Goal: Complete application form: Complete application form

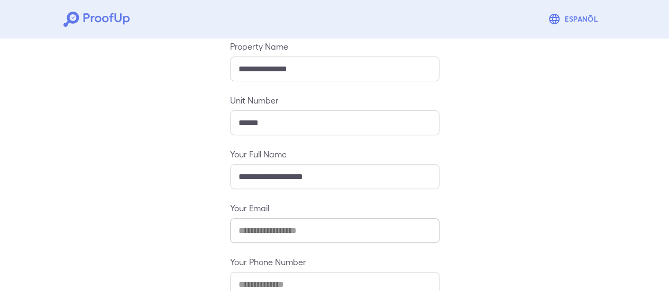
scroll to position [187, 0]
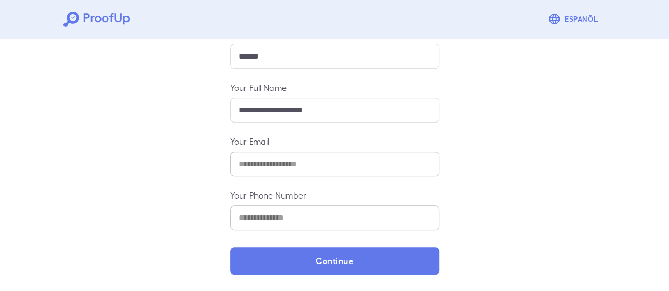
drag, startPoint x: 356, startPoint y: 262, endPoint x: 374, endPoint y: 241, distance: 27.4
click at [357, 262] on button "Continue" at bounding box center [334, 262] width 209 height 28
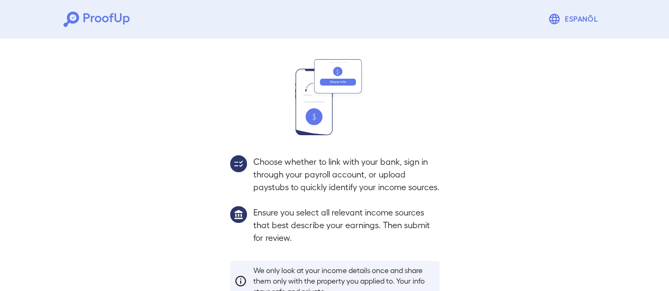
scroll to position [172, 0]
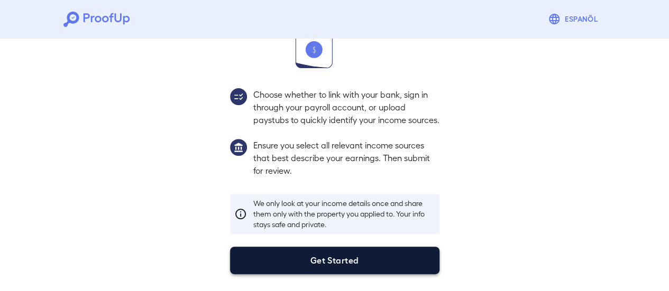
click at [342, 264] on button "Get Started" at bounding box center [334, 261] width 209 height 28
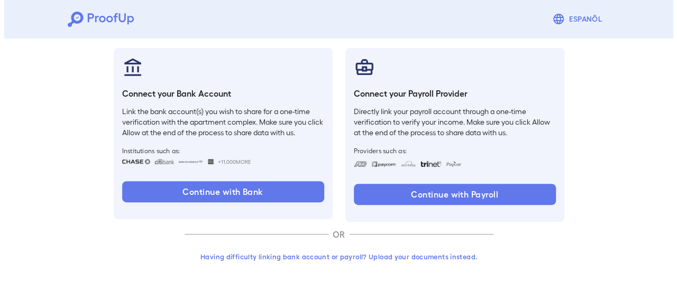
scroll to position [112, 0]
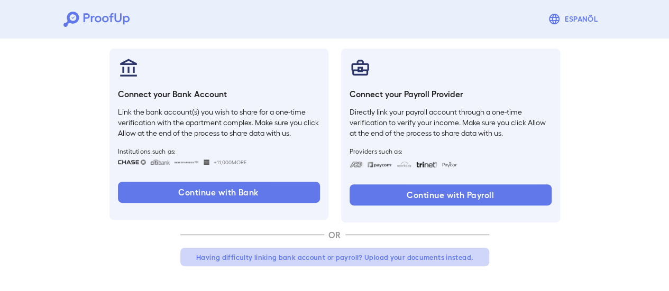
click at [310, 258] on button "Having difficulty linking bank account or payroll? Upload your documents instea…" at bounding box center [334, 257] width 309 height 19
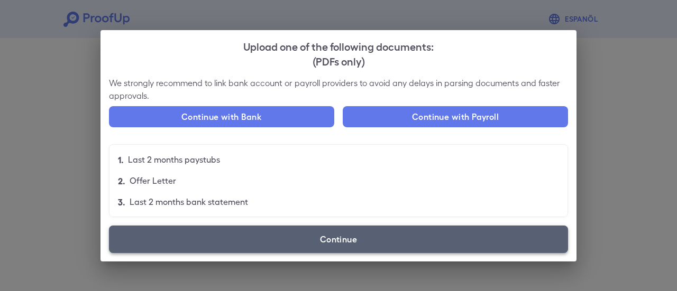
click at [306, 240] on label "Continue" at bounding box center [338, 240] width 459 height 28
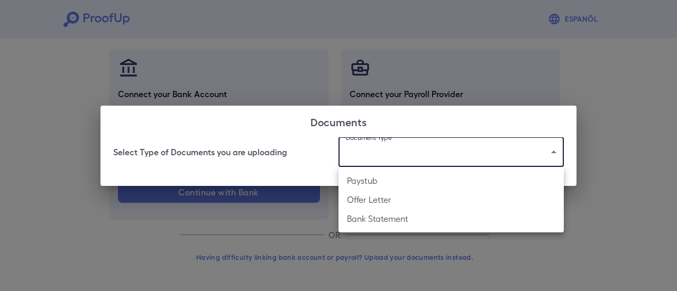
click at [370, 151] on body "Espanõl Go back How Would You Like to Verify Your Income? There are multiple wa…" at bounding box center [338, 90] width 677 height 404
click at [394, 203] on li "Offer Letter" at bounding box center [450, 199] width 225 height 19
type input "**********"
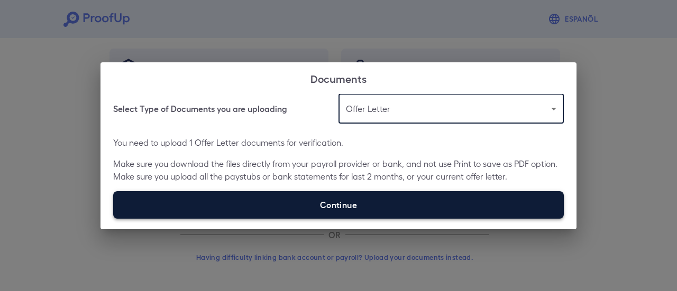
click at [370, 205] on label "Continue" at bounding box center [338, 205] width 451 height 28
click at [114, 218] on input "Continue" at bounding box center [113, 218] width 1 height 1
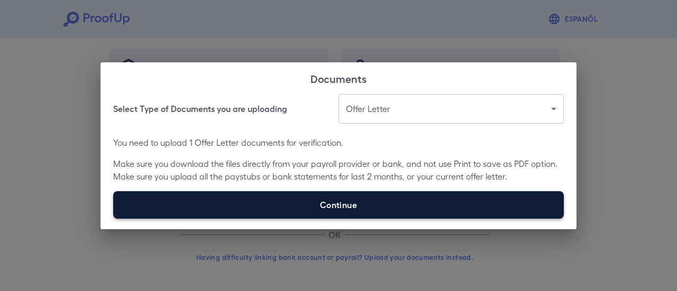
type input "**********"
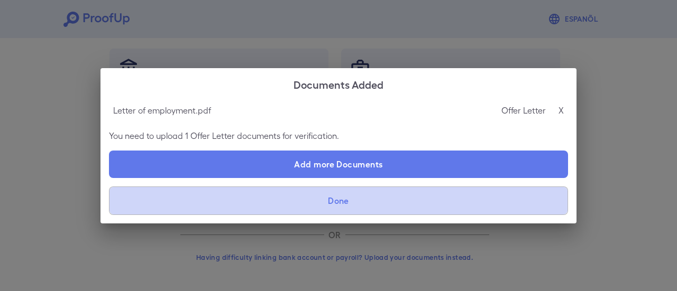
click at [345, 203] on button "Done" at bounding box center [338, 201] width 459 height 29
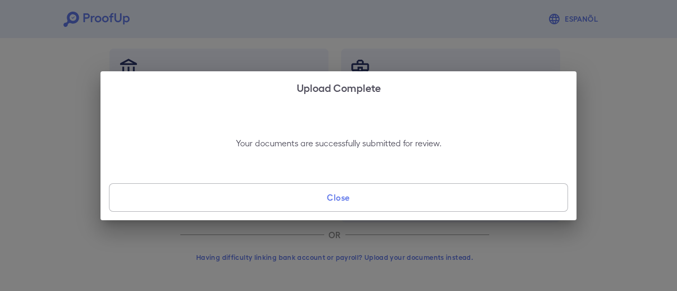
click at [364, 195] on button "Close" at bounding box center [338, 198] width 459 height 29
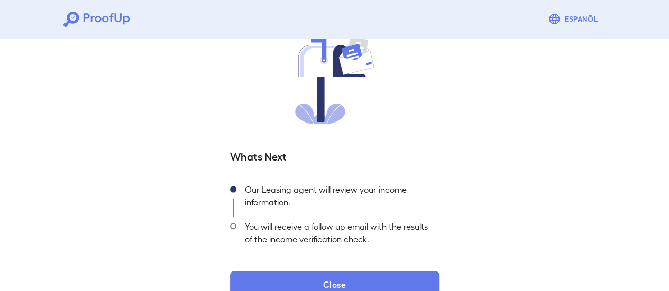
scroll to position [114, 0]
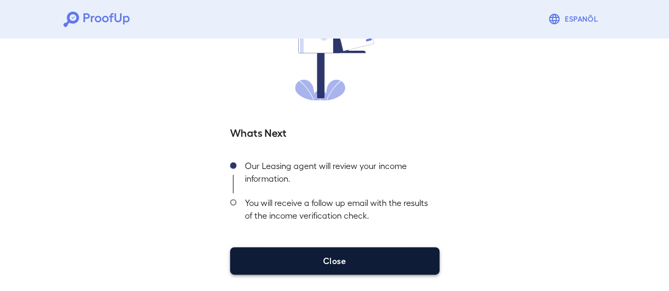
drag, startPoint x: 319, startPoint y: 250, endPoint x: 328, endPoint y: 242, distance: 12.0
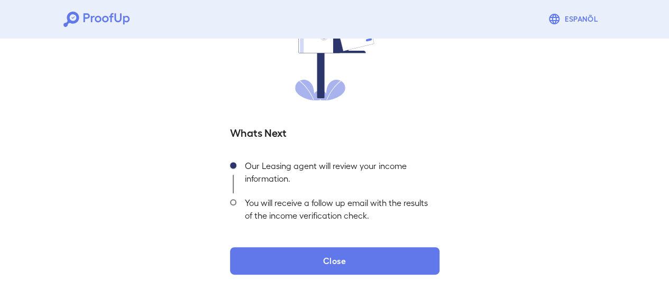
click at [319, 250] on button "Close" at bounding box center [334, 262] width 209 height 28
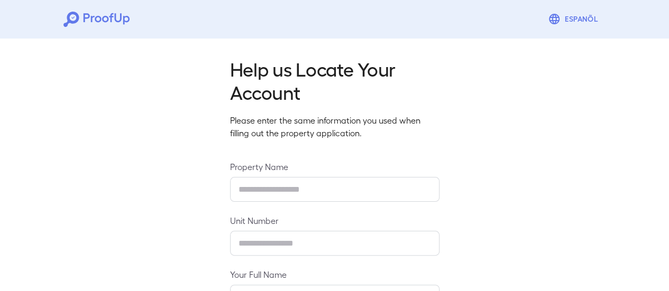
type input "**********"
type input "******"
type input "**********"
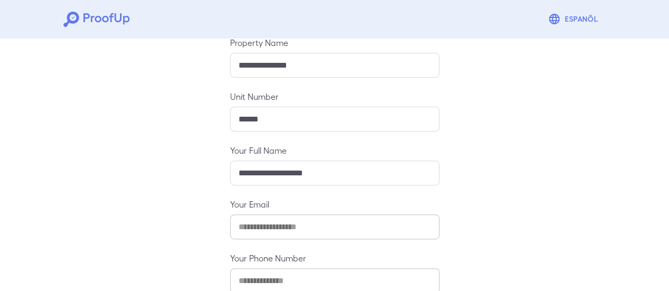
scroll to position [187, 0]
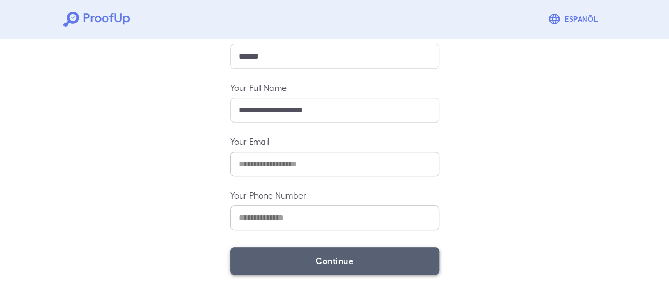
click at [317, 253] on button "Continue" at bounding box center [334, 262] width 209 height 28
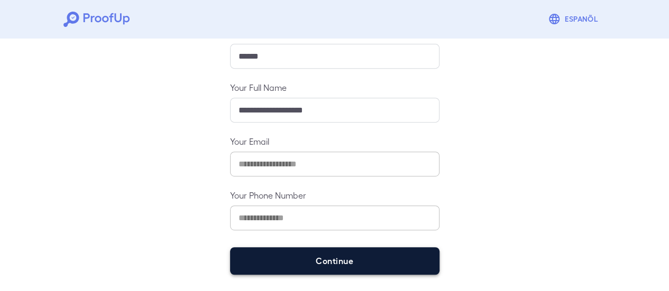
scroll to position [172, 0]
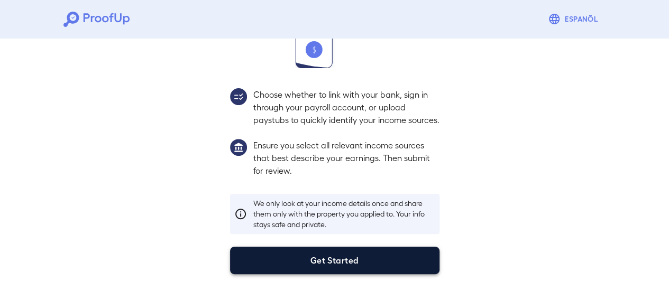
click at [325, 256] on button "Get Started" at bounding box center [334, 261] width 209 height 28
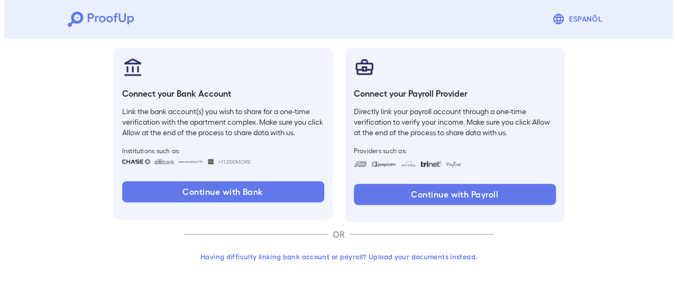
scroll to position [112, 0]
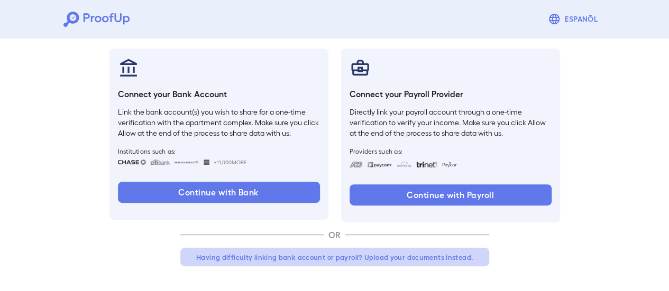
click at [340, 260] on button "Having difficulty linking bank account or payroll? Upload your documents instea…" at bounding box center [334, 257] width 309 height 19
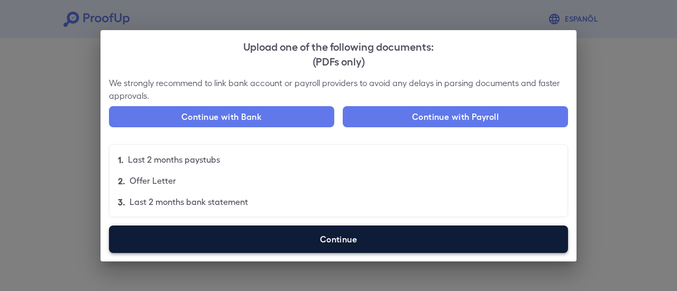
click at [348, 244] on label "Continue" at bounding box center [338, 240] width 459 height 28
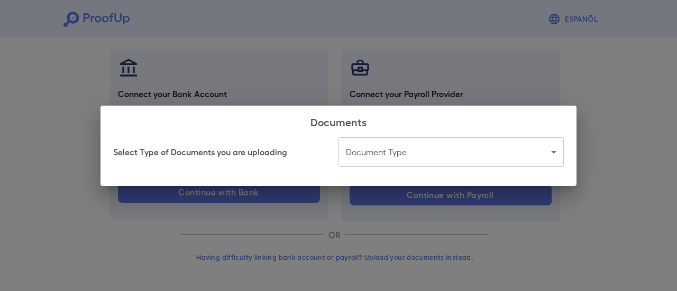
click at [412, 158] on body "Espanõl Go back How Would You Like to Verify Your Income? There are multiple wa…" at bounding box center [338, 90] width 677 height 404
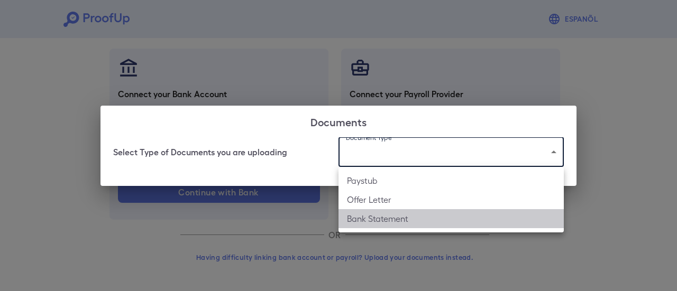
click at [396, 221] on li "Bank Statement" at bounding box center [450, 218] width 225 height 19
type input "**********"
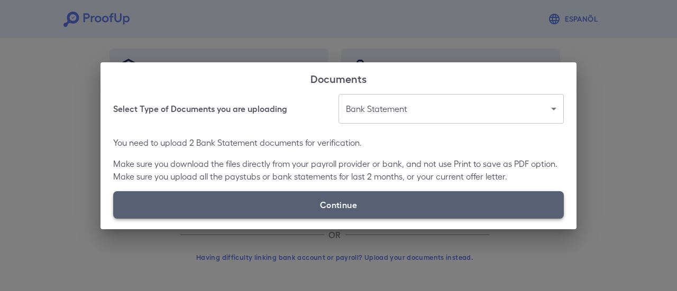
click at [331, 204] on label "Continue" at bounding box center [338, 205] width 451 height 28
click at [114, 218] on input "Continue" at bounding box center [113, 218] width 1 height 1
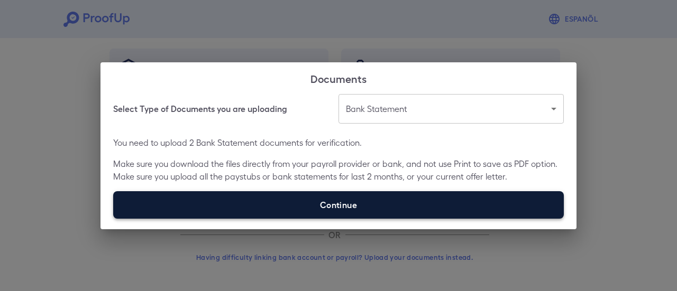
type input "**********"
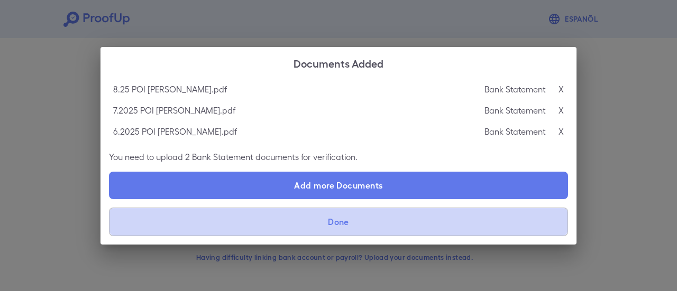
click at [343, 219] on button "Done" at bounding box center [338, 222] width 459 height 29
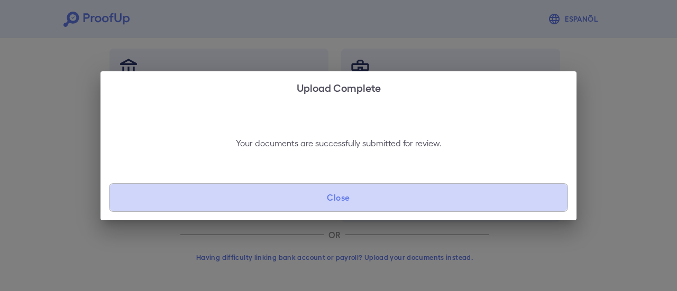
click at [350, 203] on button "Close" at bounding box center [338, 198] width 459 height 29
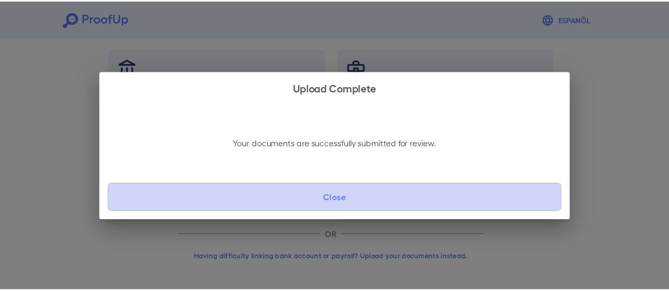
scroll to position [34, 0]
